Goal: Task Accomplishment & Management: Use online tool/utility

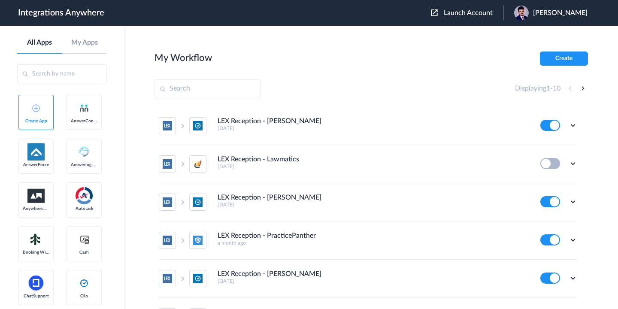
click at [464, 18] on div "Launch Account [PERSON_NAME] My Account Logout" at bounding box center [513, 13] width 165 height 15
click at [455, 14] on span "Launch Account" at bounding box center [468, 12] width 49 height 7
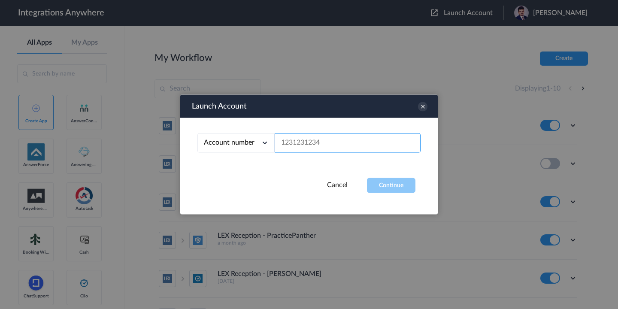
click at [354, 141] on input "text" at bounding box center [348, 142] width 146 height 19
paste input "9804122778"
type input "9804122778"
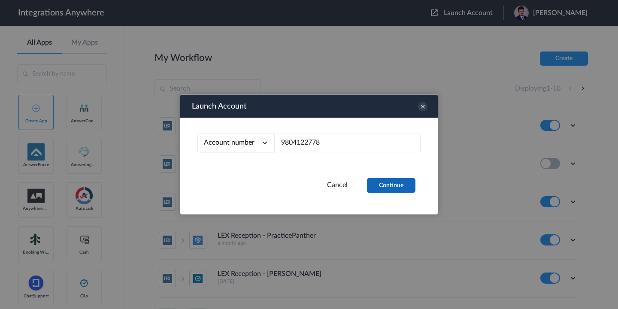
click at [390, 183] on button "Continue" at bounding box center [391, 185] width 48 height 15
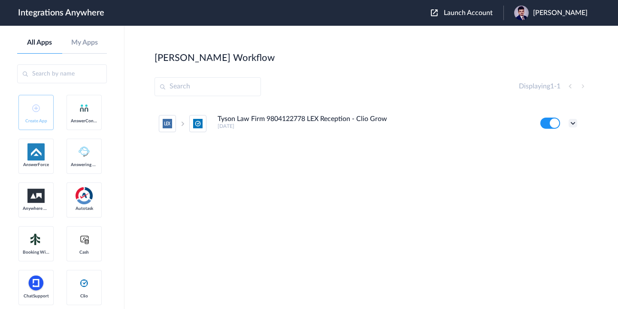
click at [573, 122] on icon at bounding box center [572, 123] width 9 height 9
click at [554, 144] on li "Edit" at bounding box center [549, 143] width 56 height 16
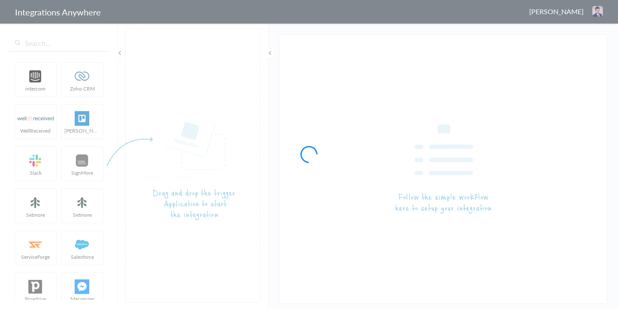
type input "Tyson Law Firm 9804122778 LEX Reception - Clio Grow"
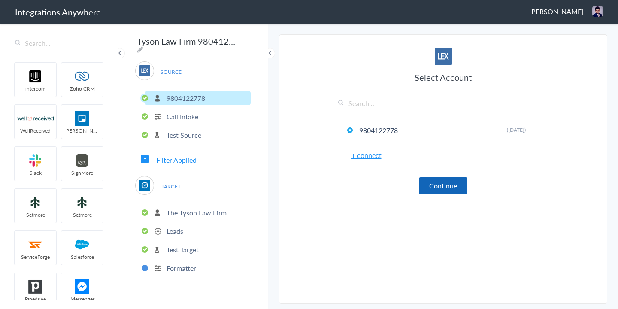
click at [441, 189] on button "Continue" at bounding box center [443, 185] width 48 height 17
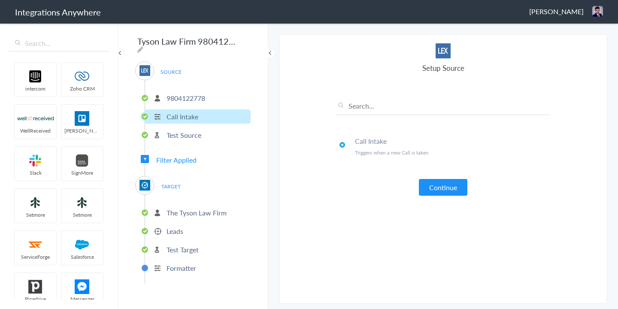
click at [441, 189] on button "Continue" at bounding box center [443, 187] width 48 height 17
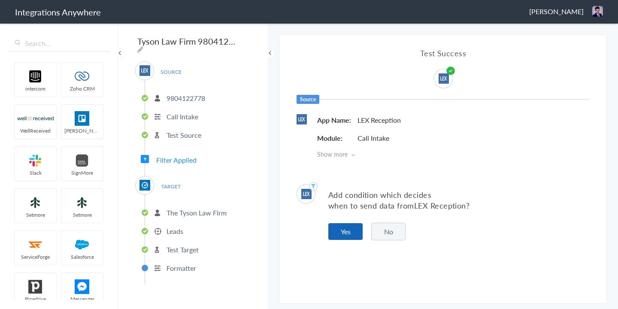
click at [338, 233] on button "Yes" at bounding box center [345, 231] width 34 height 17
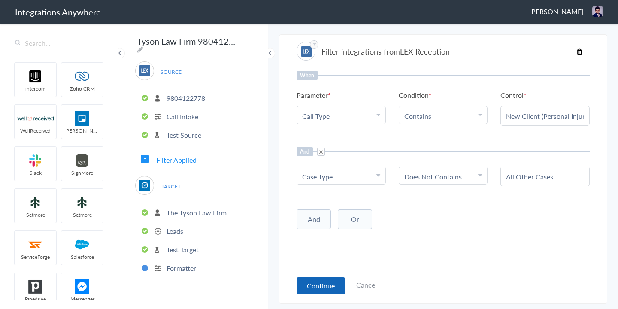
click at [311, 289] on button "Continue" at bounding box center [320, 285] width 48 height 17
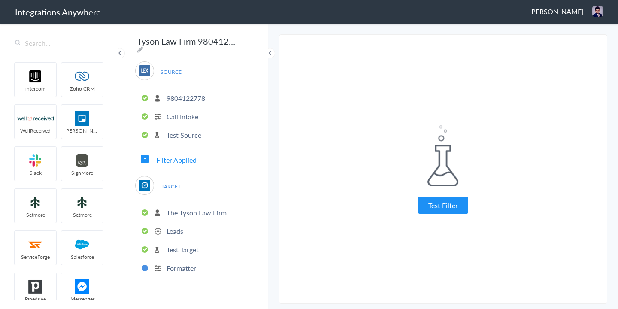
click at [442, 214] on div "Test Filter Test Successful Continue Test Failed" at bounding box center [443, 170] width 214 height 256
click at [442, 209] on button "Test Filter" at bounding box center [443, 205] width 50 height 17
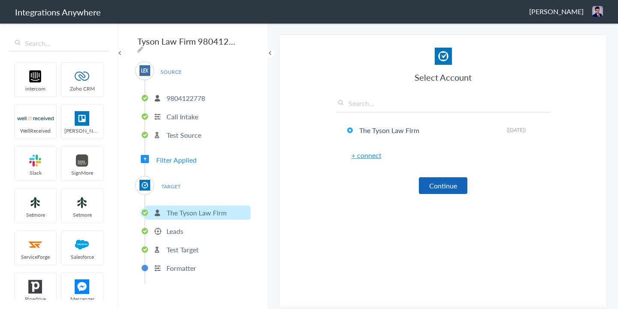
click at [444, 184] on button "Continue" at bounding box center [443, 185] width 48 height 17
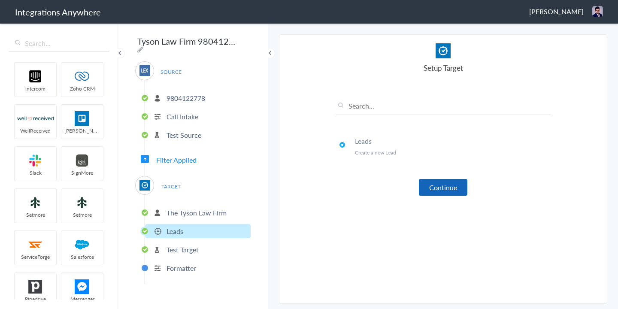
click at [444, 189] on button "Continue" at bounding box center [443, 187] width 48 height 17
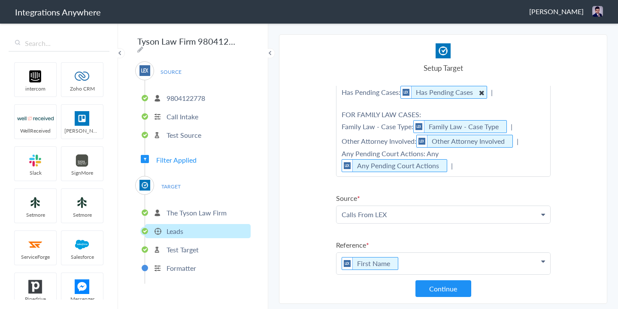
scroll to position [459, 0]
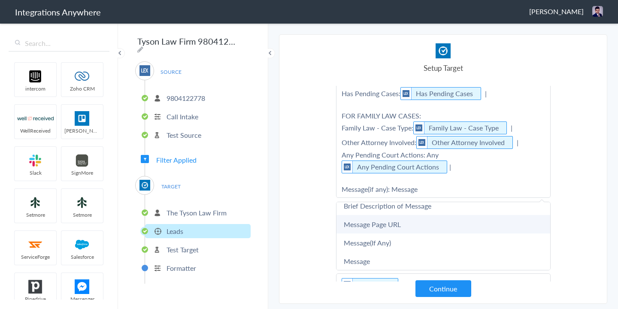
scroll to position [8, 0]
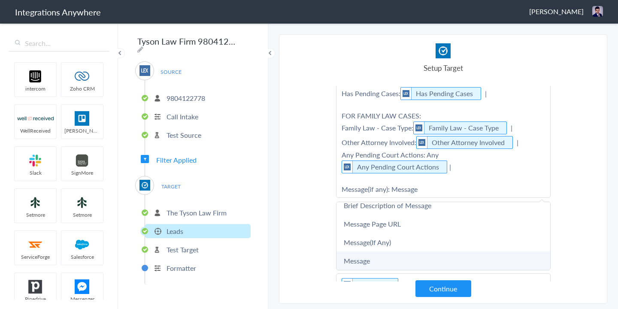
click at [0, 0] on link "Message" at bounding box center [0, 0] width 0 height 0
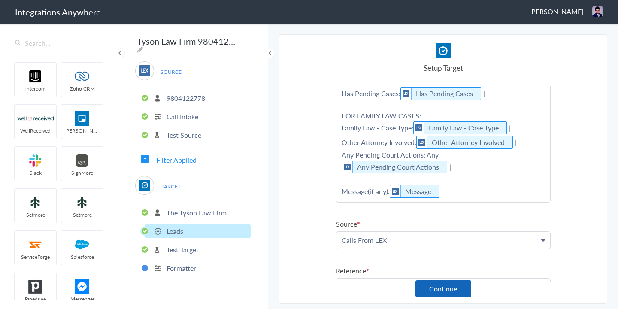
click at [435, 291] on button "Continue" at bounding box center [443, 288] width 56 height 17
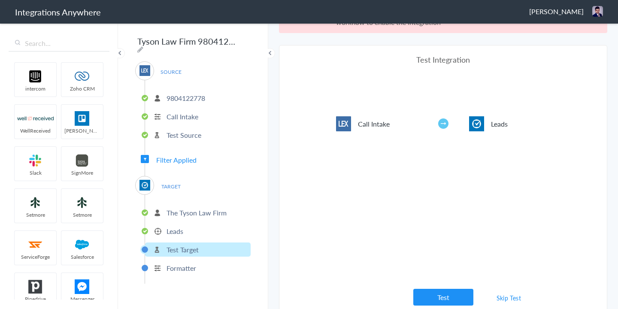
scroll to position [32, 0]
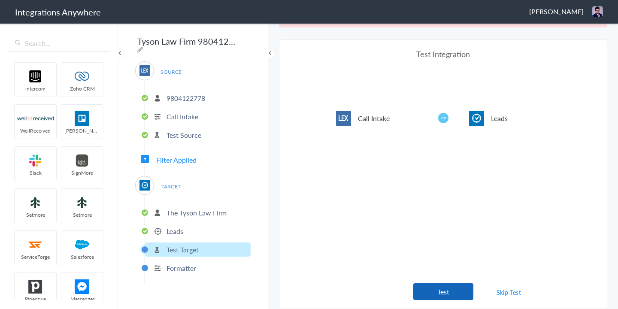
click at [449, 292] on button "Test" at bounding box center [443, 291] width 60 height 17
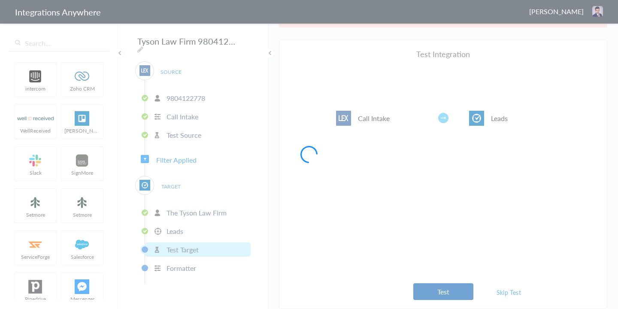
scroll to position [0, 0]
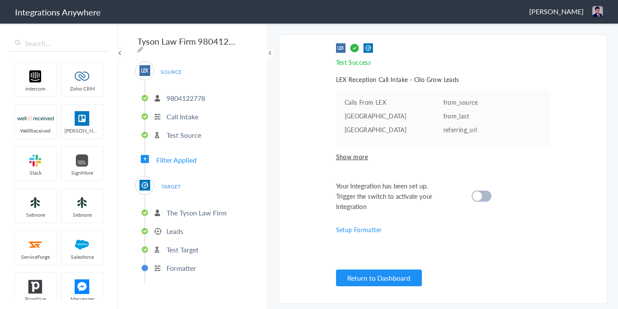
click at [479, 193] on cite at bounding box center [476, 195] width 9 height 9
